Goal: Information Seeking & Learning: Learn about a topic

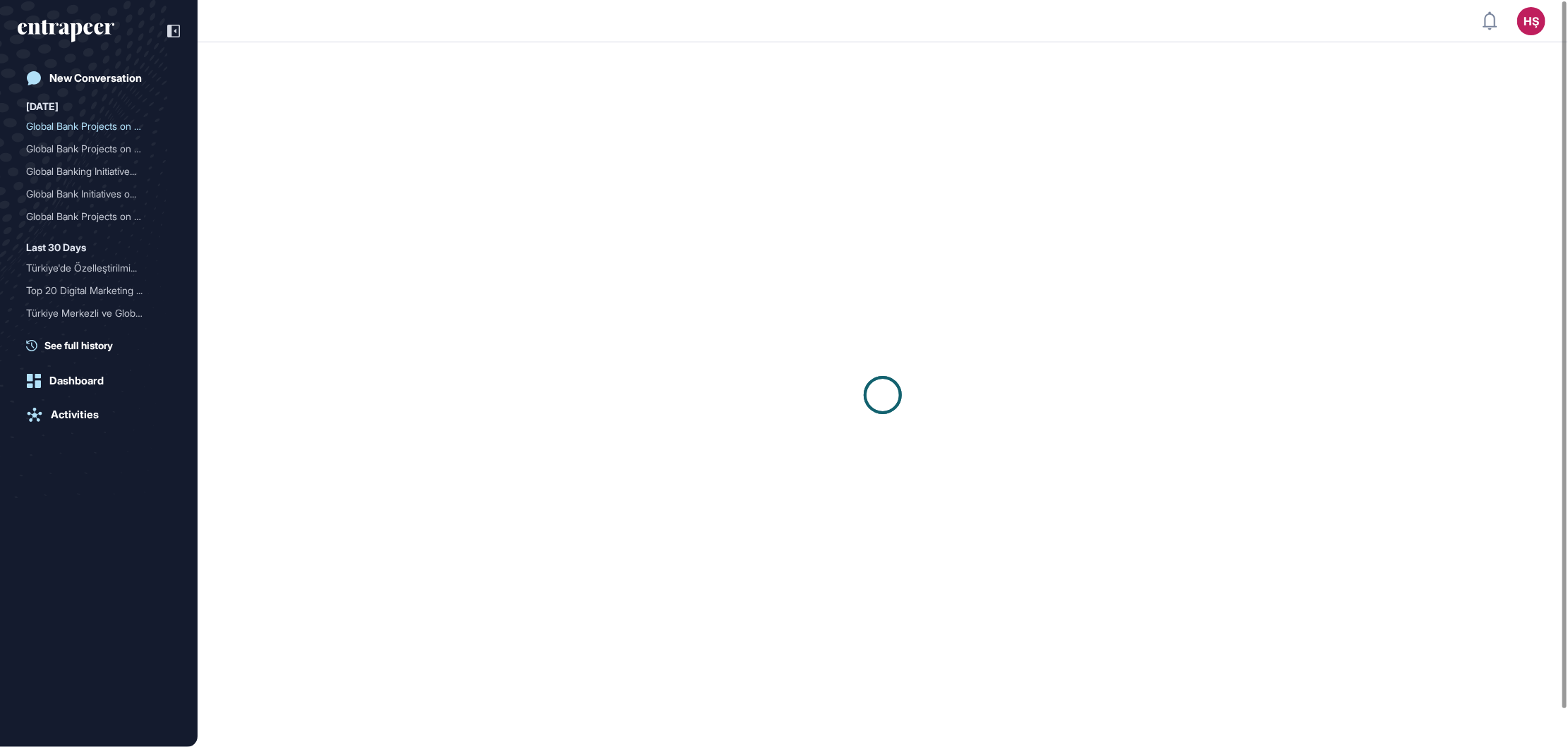
scroll to position [1, 1]
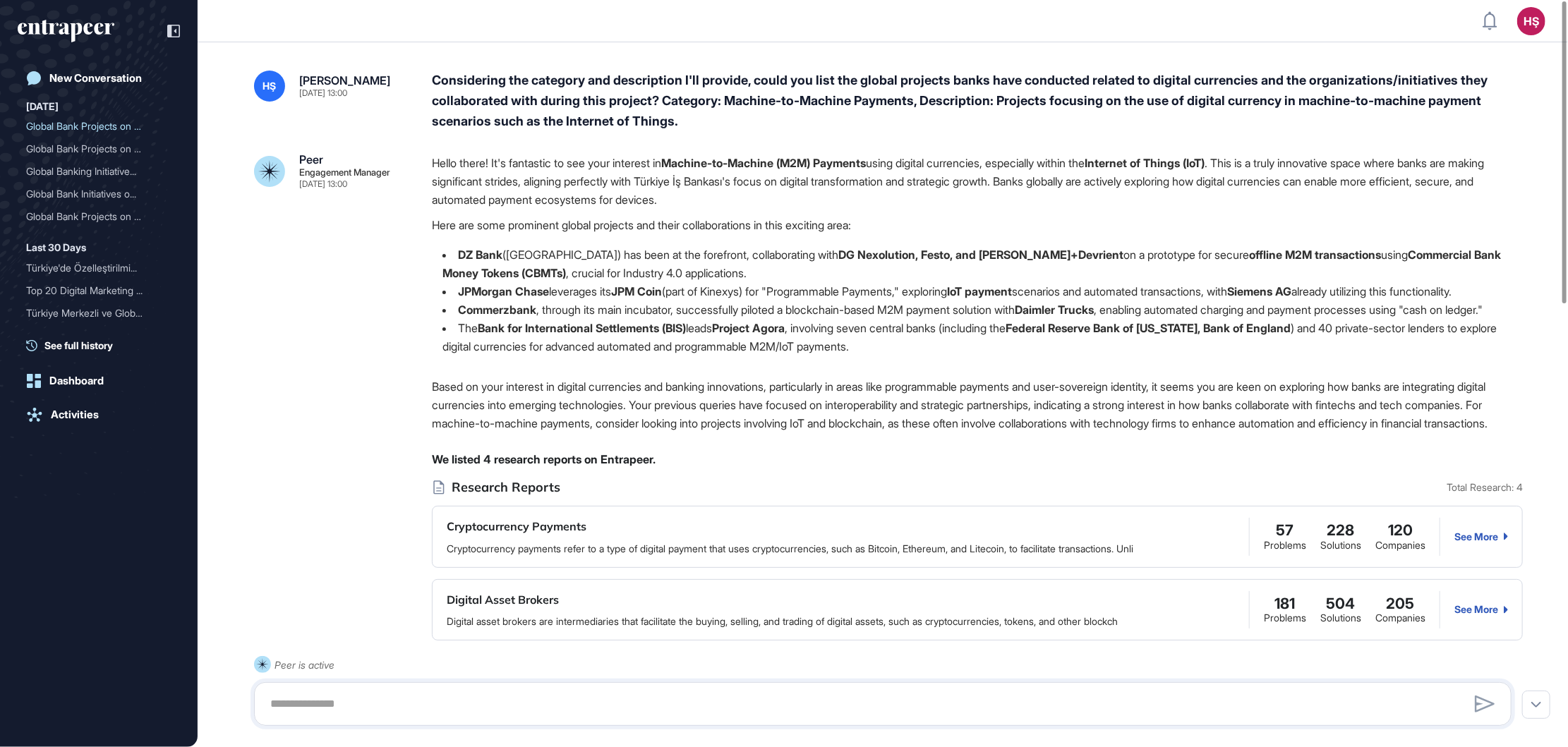
click at [461, 249] on strong "DZ Bank" at bounding box center [480, 254] width 45 height 14
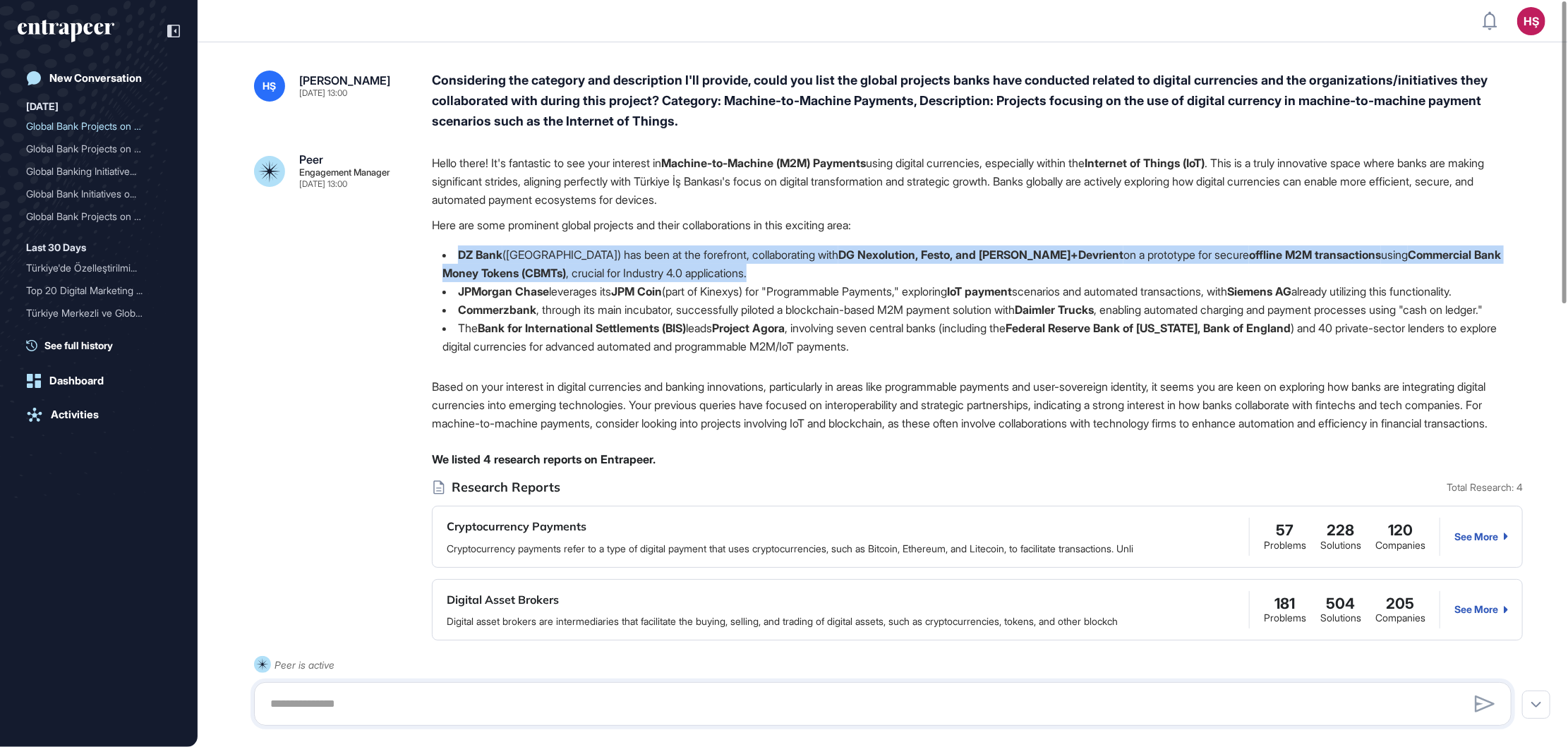
drag, startPoint x: 460, startPoint y: 255, endPoint x: 731, endPoint y: 275, distance: 271.7
click at [731, 275] on li "DZ Bank ([GEOGRAPHIC_DATA]) has been at the forefront, collaborating with DG Ne…" at bounding box center [977, 263] width 1091 height 36
copy li "DZ Bank ([GEOGRAPHIC_DATA]) has been at the forefront, collaborating with DG Ne…"
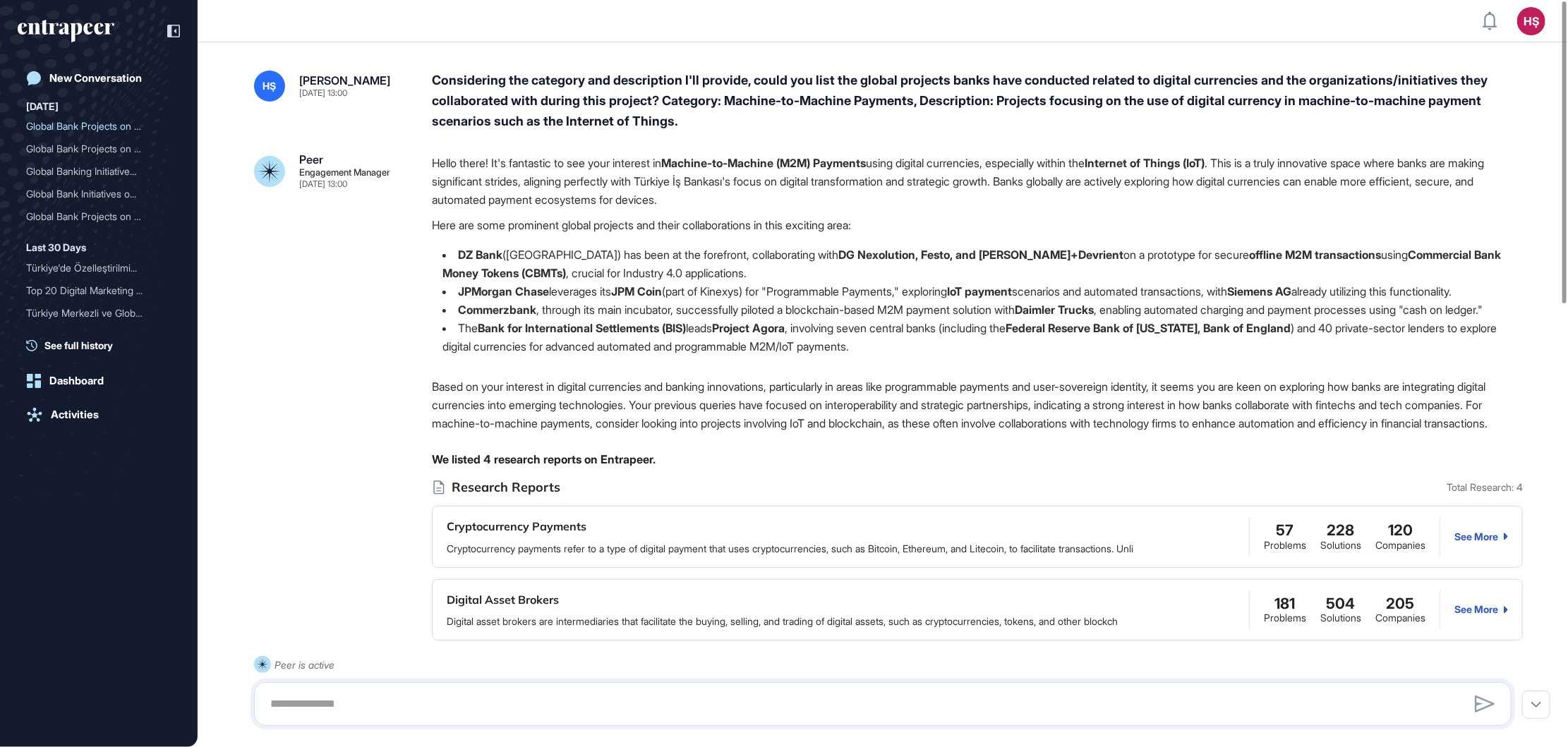
click at [534, 335] on strong "Bank for International Settlements (BIS)" at bounding box center [581, 328] width 208 height 14
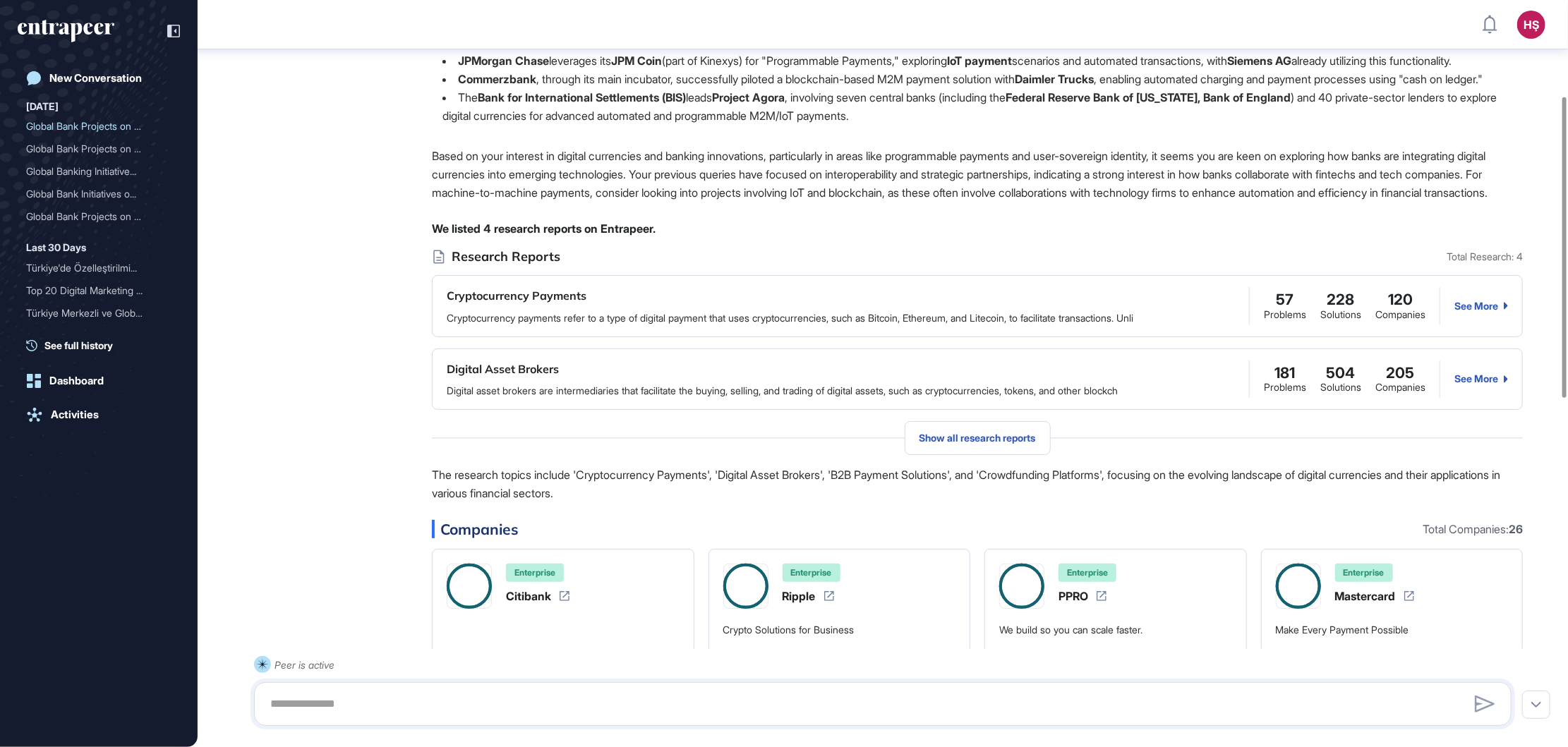
scroll to position [113, 0]
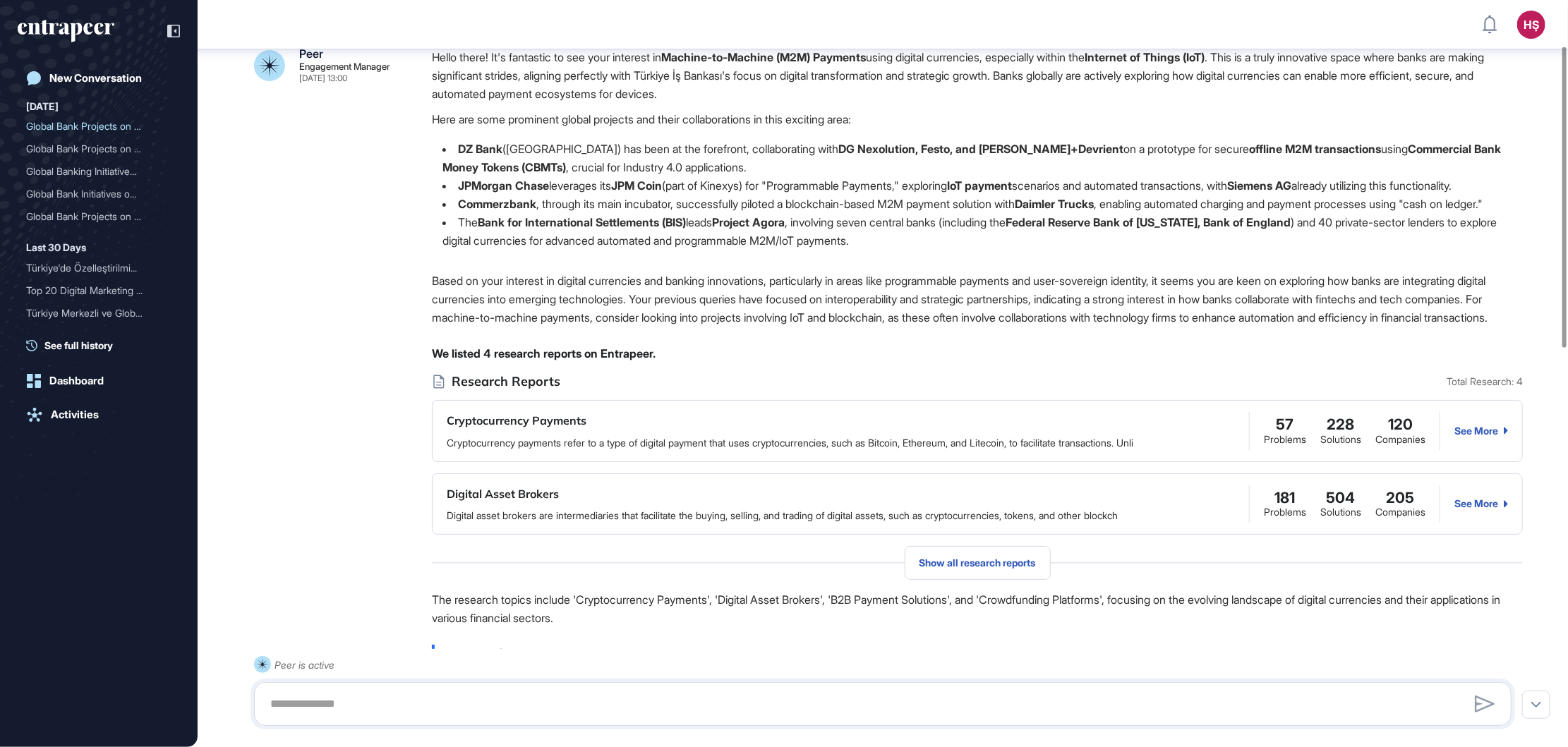
click at [582, 250] on li "The Bank for International Settlements (BIS) leads Project Agora , involving se…" at bounding box center [977, 231] width 1091 height 36
click at [1035, 568] on span "Show all research reports" at bounding box center [977, 562] width 117 height 11
